Goal: Task Accomplishment & Management: Complete application form

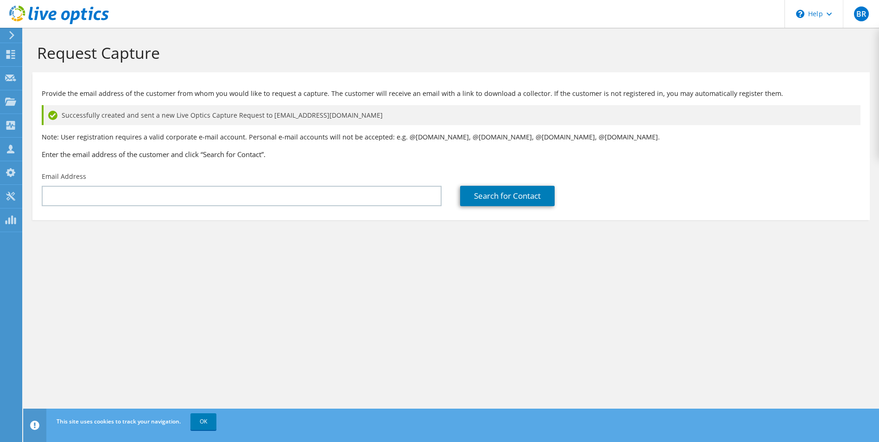
drag, startPoint x: 375, startPoint y: 118, endPoint x: 264, endPoint y: 116, distance: 110.2
click at [264, 116] on div "Successfully created and sent a new Live Optics Capture Request to [EMAIL_ADDRE…" at bounding box center [451, 115] width 818 height 20
copy span "[EMAIL_ADDRESS][DOMAIN_NAME]"
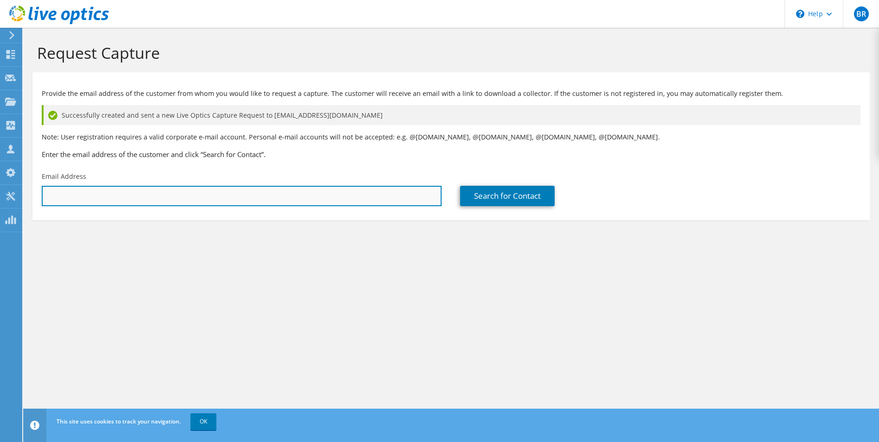
click at [277, 195] on input "text" at bounding box center [242, 196] width 400 height 20
paste input "[EMAIL_ADDRESS][DOMAIN_NAME]"
type input "[EMAIL_ADDRESS][DOMAIN_NAME]"
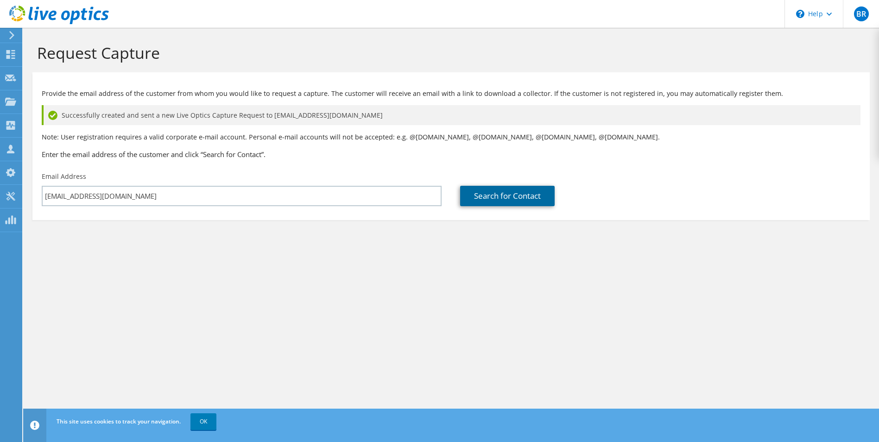
click at [505, 194] on link "Search for Contact" at bounding box center [507, 196] width 94 height 20
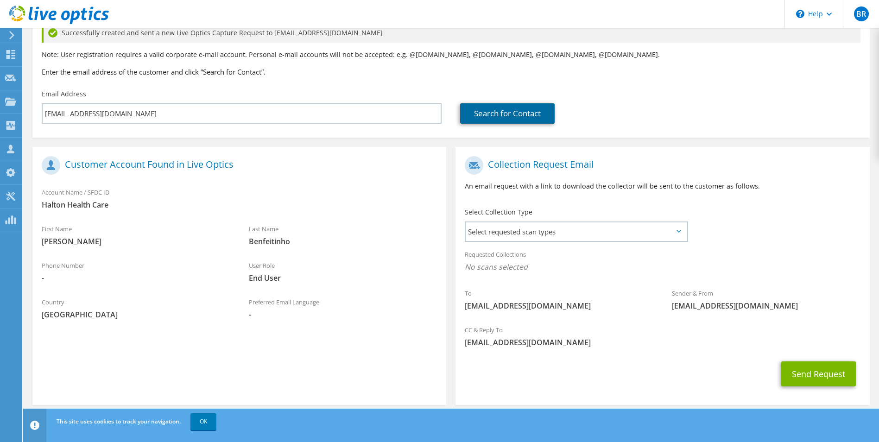
scroll to position [92, 0]
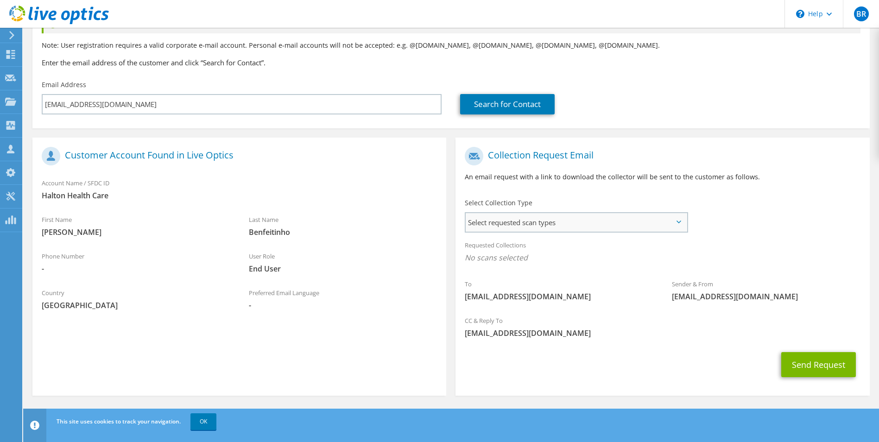
click at [539, 223] on span "Select requested scan types" at bounding box center [575, 222] width 220 height 19
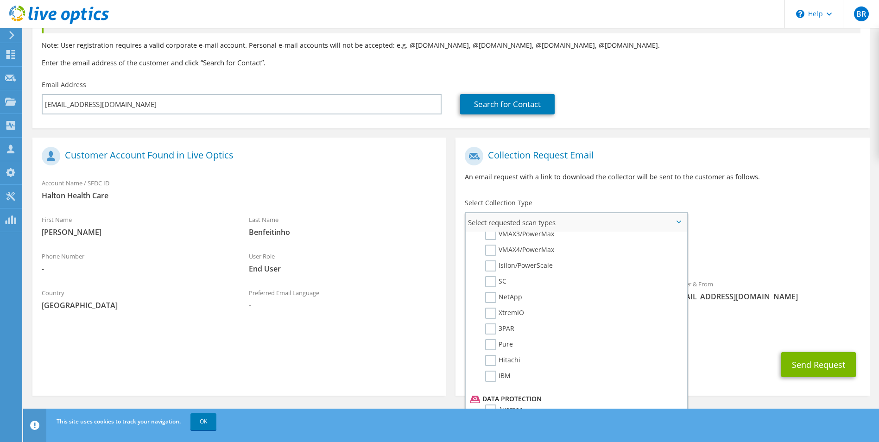
scroll to position [255, 0]
click at [405, 333] on section "Customer Account Found in Live Optics Account Name / SFDC ID Halton Health Care…" at bounding box center [239, 267] width 414 height 258
